Goal: Navigation & Orientation: Go to known website

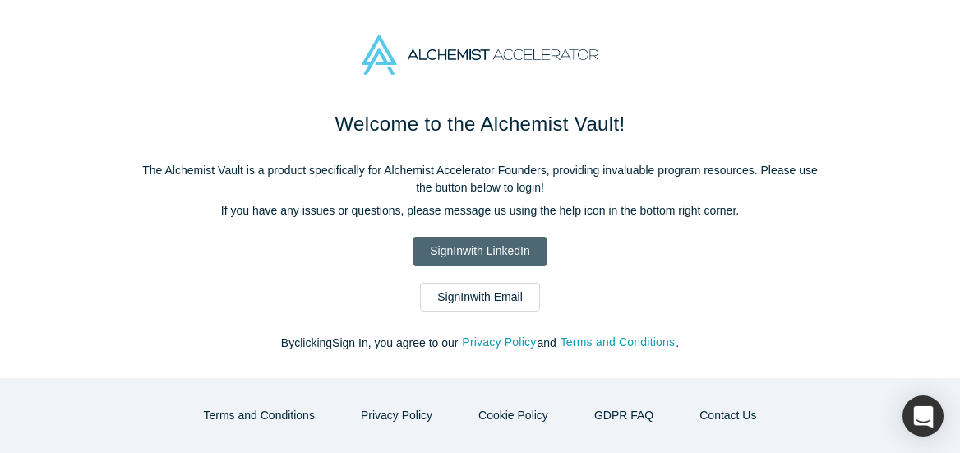
click at [463, 247] on link "Sign In with LinkedIn" at bounding box center [479, 251] width 134 height 29
